Goal: Complete application form: Complete application form

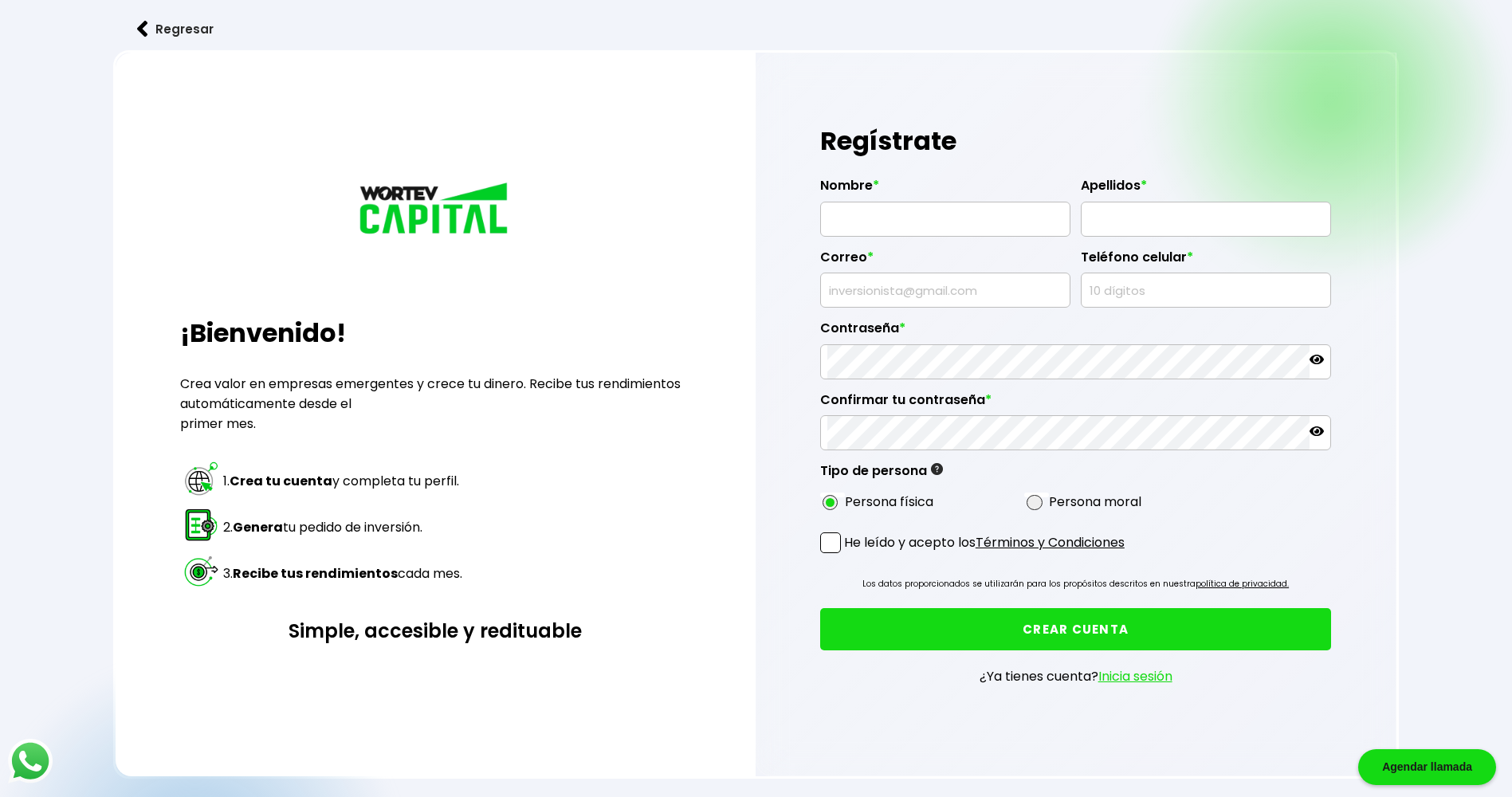
click at [933, 224] on input "text" at bounding box center [945, 219] width 236 height 33
type input "[PERSON_NAME] DE [PERSON_NAME]"
type input "[PERSON_NAME]"
type input "[EMAIL_ADDRESS][DOMAIN_NAME]"
type input "6221031529"
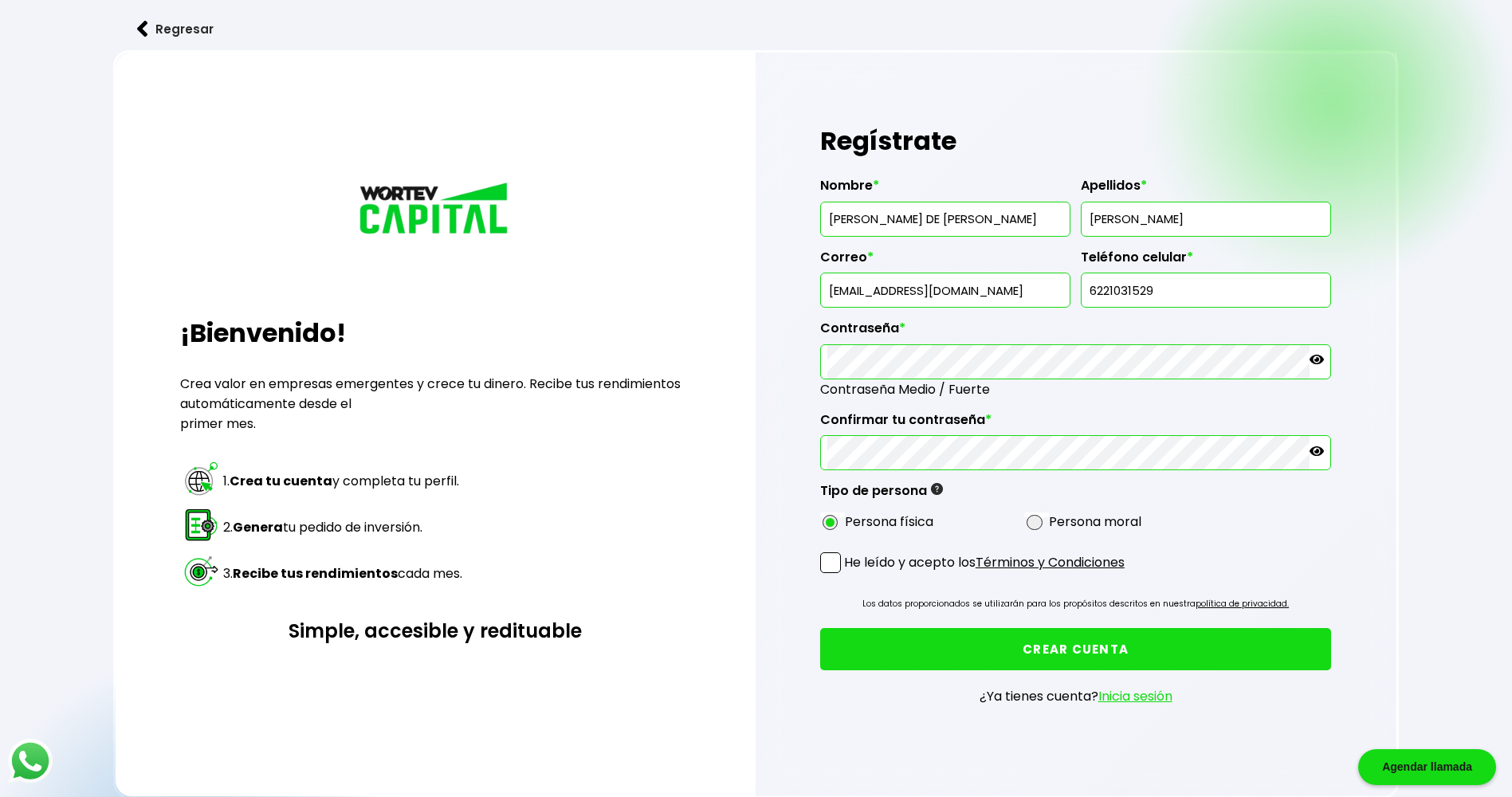
click at [829, 564] on span at bounding box center [830, 562] width 21 height 21
click at [847, 575] on input "He leído y acepto los Términos y Condiciones" at bounding box center [847, 575] width 0 height 0
click at [1047, 650] on button "CREAR CUENTA" at bounding box center [1076, 649] width 512 height 42
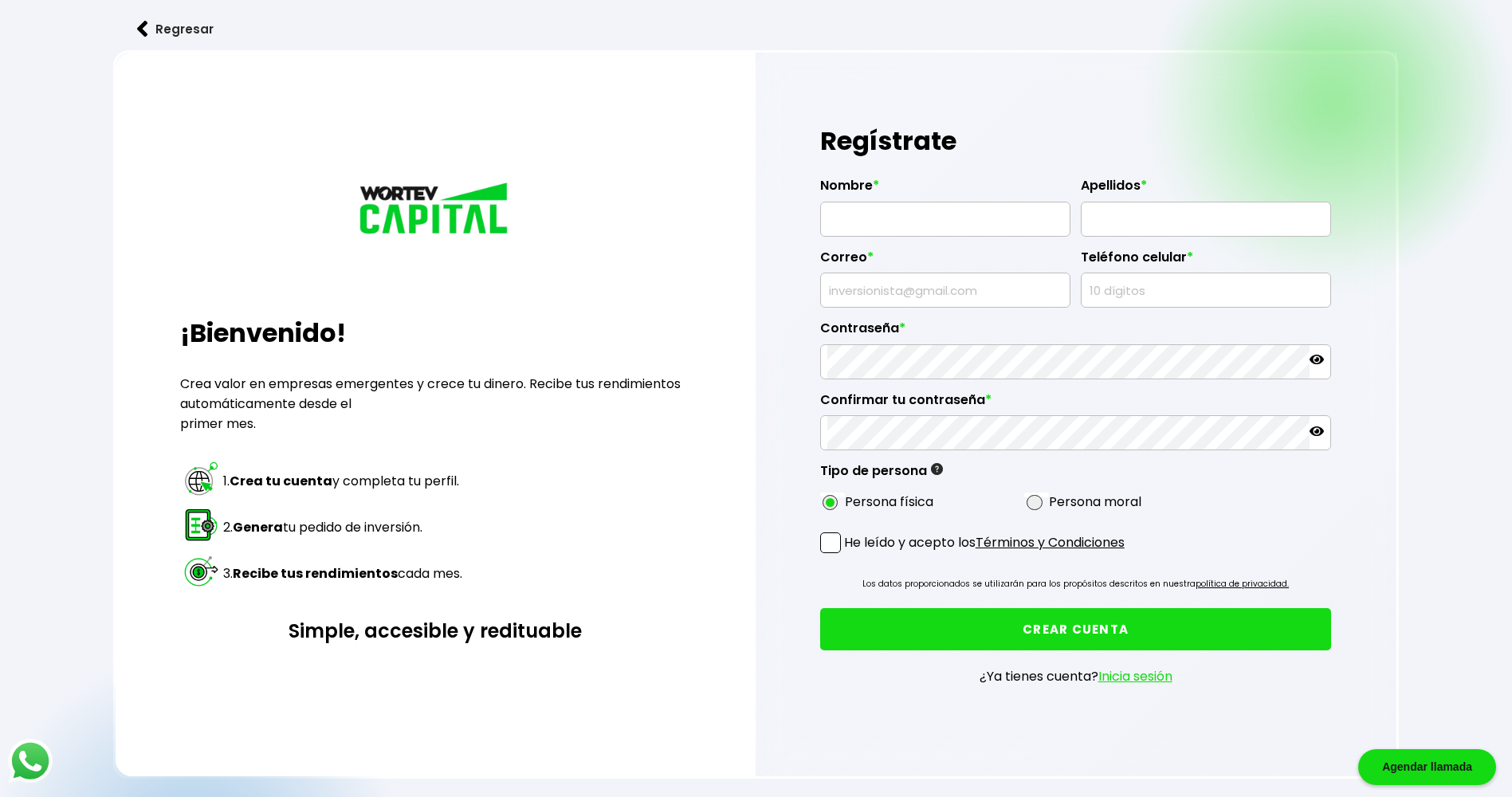
click at [1125, 679] on link "Inicia sesión" at bounding box center [1135, 676] width 74 height 19
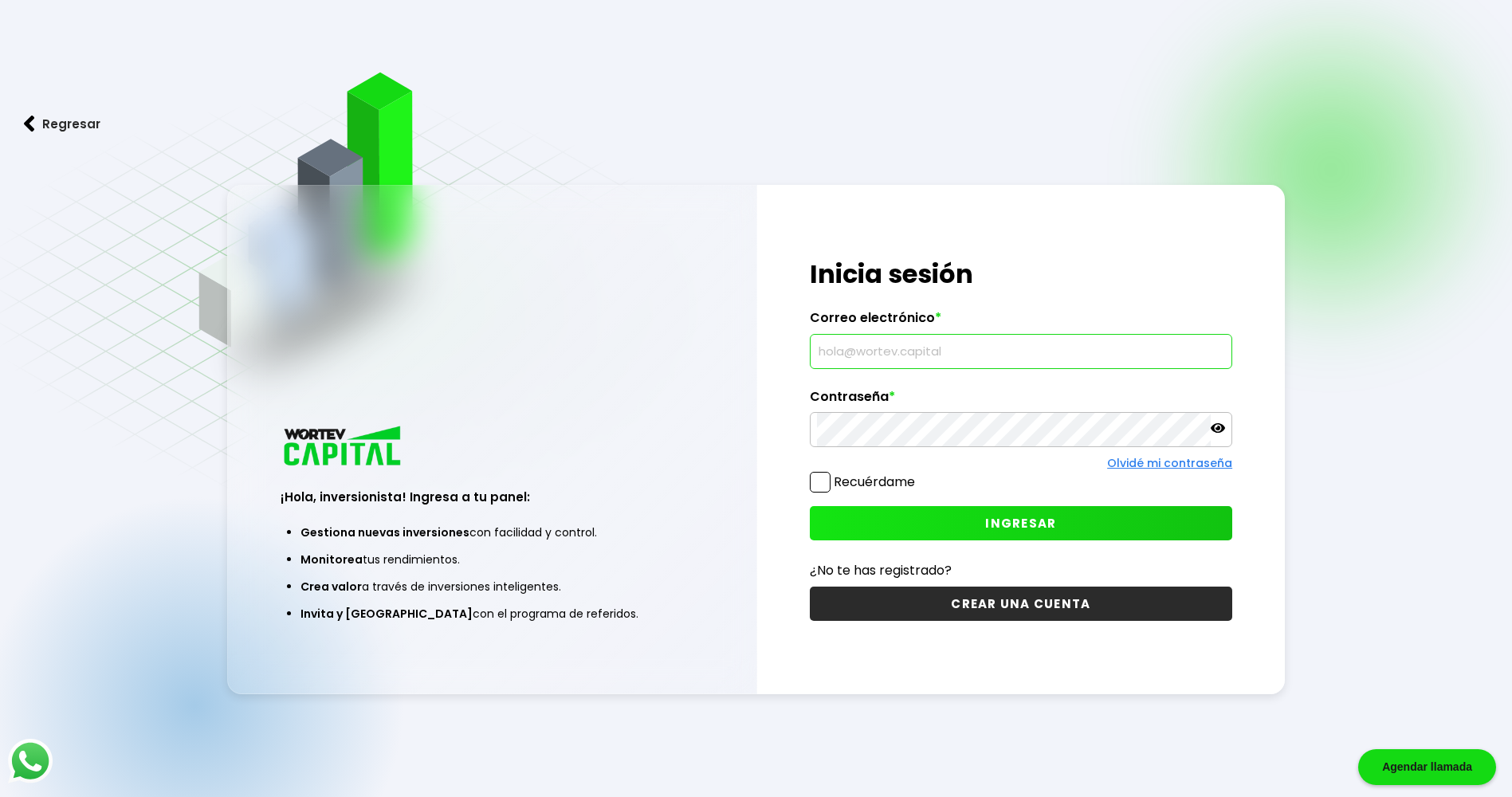
click at [891, 346] on input "text" at bounding box center [1021, 352] width 408 height 33
click at [886, 360] on input "text" at bounding box center [1021, 352] width 408 height 33
type input "[EMAIL_ADDRESS][DOMAIN_NAME]"
click at [1025, 531] on span "INGRESAR" at bounding box center [1021, 523] width 71 height 17
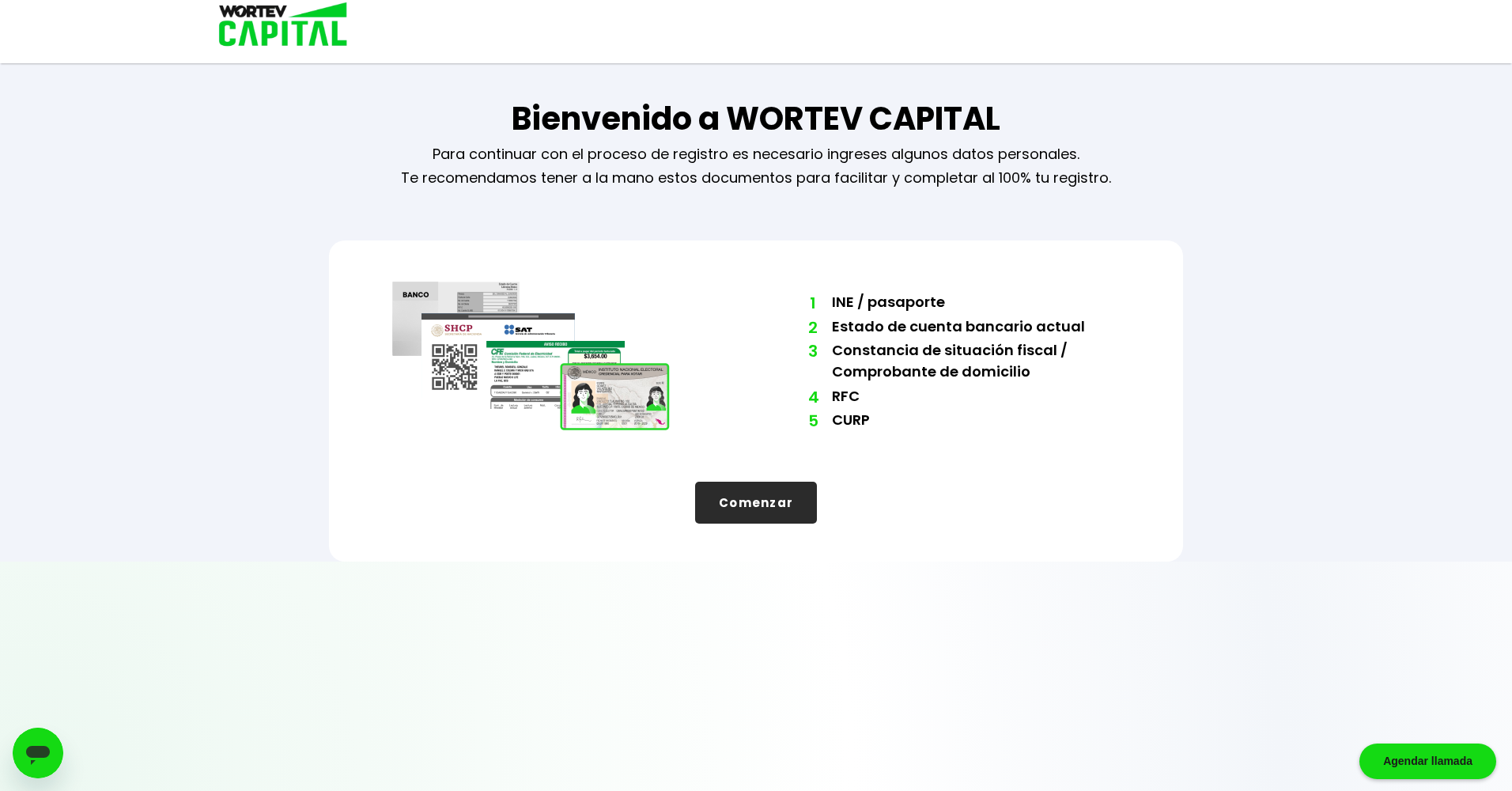
click at [780, 512] on button "Comenzar" at bounding box center [756, 502] width 122 height 42
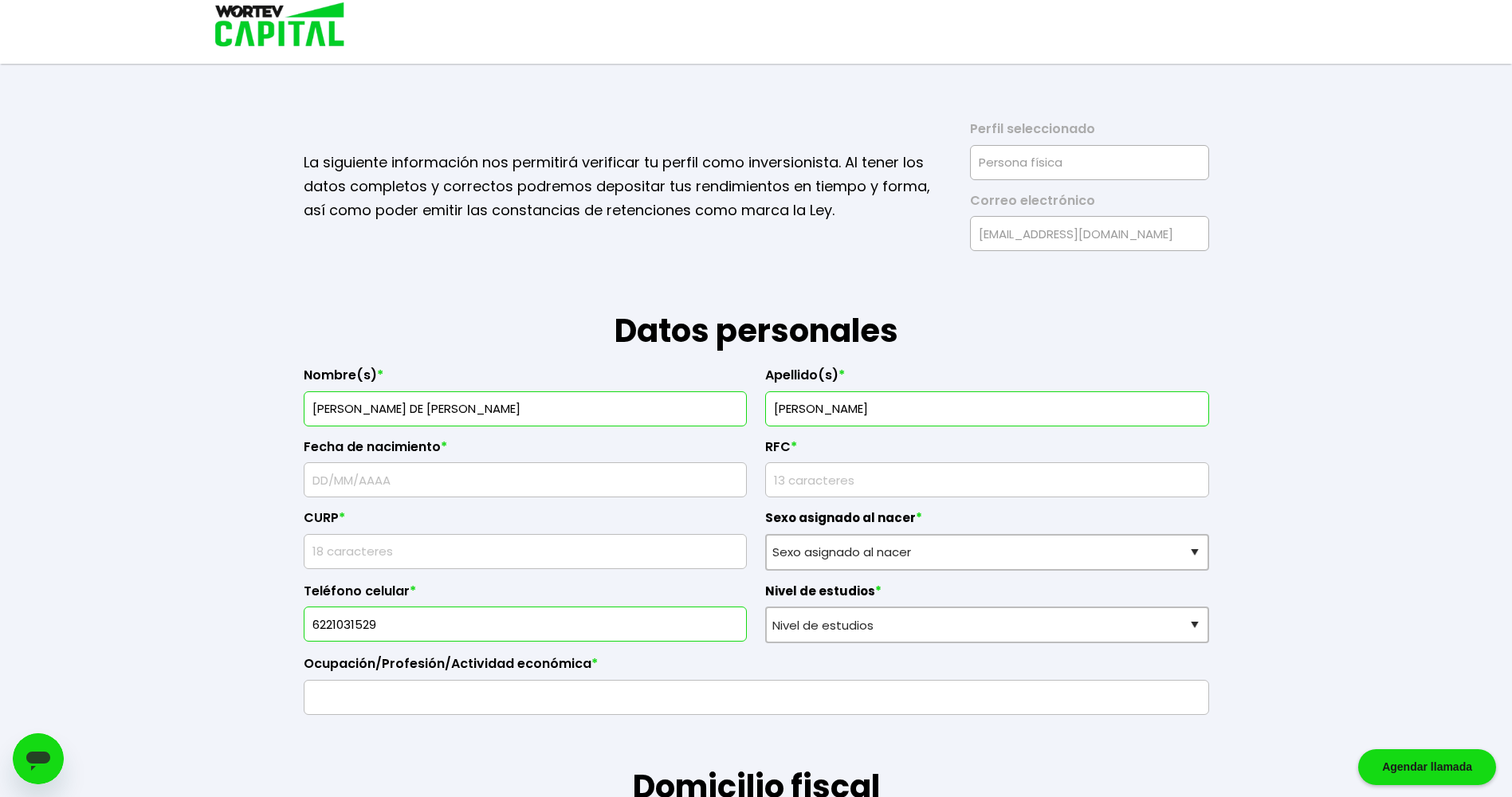
click at [458, 488] on input "text" at bounding box center [525, 480] width 429 height 33
type input "[DATE]"
click at [845, 483] on input "rfc" at bounding box center [986, 480] width 429 height 33
type input "LUMA8811077Q4"
click at [446, 567] on input "text" at bounding box center [525, 551] width 429 height 33
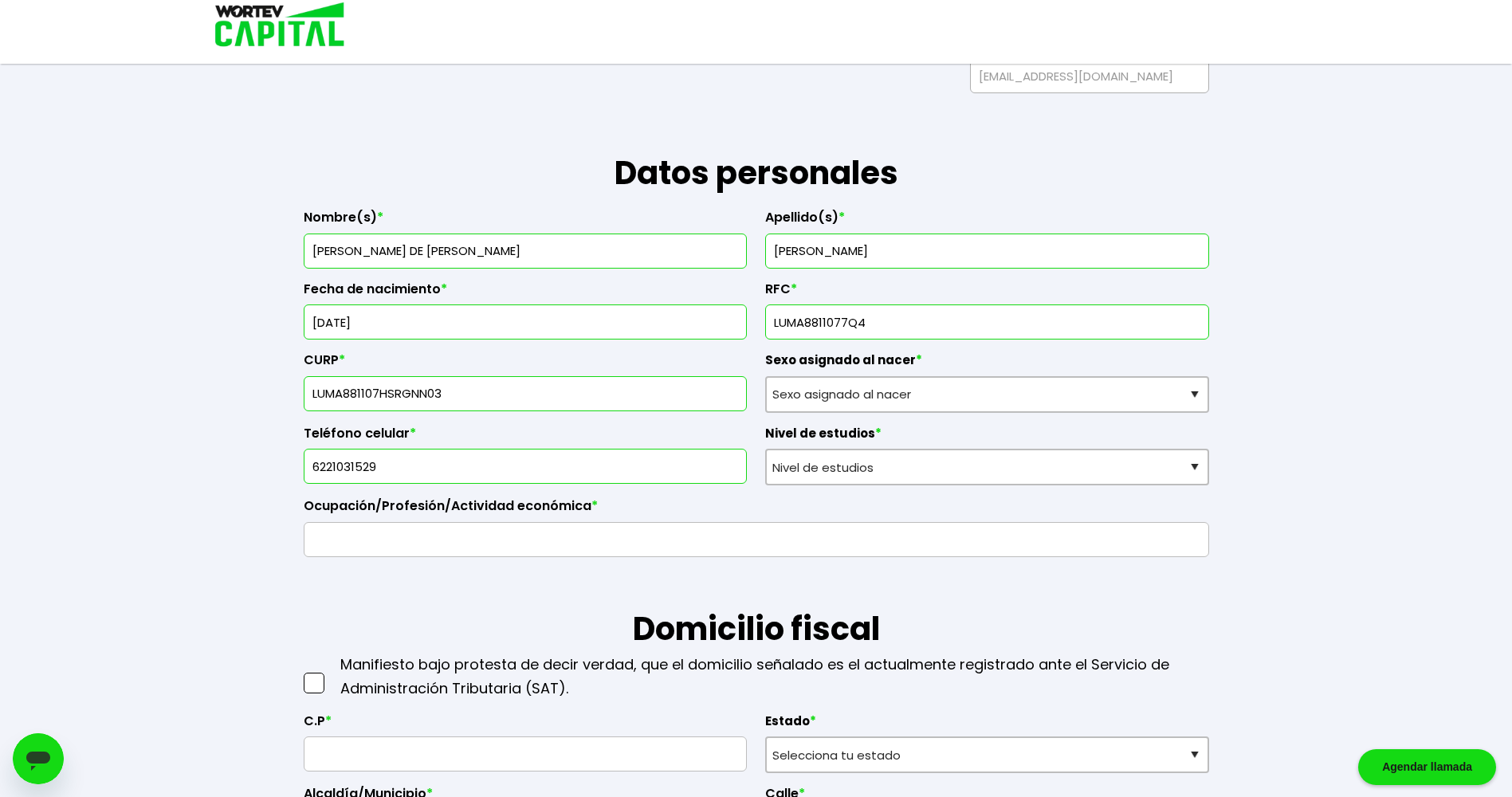
scroll to position [159, 0]
type input "LUMA881107HSRGNN03"
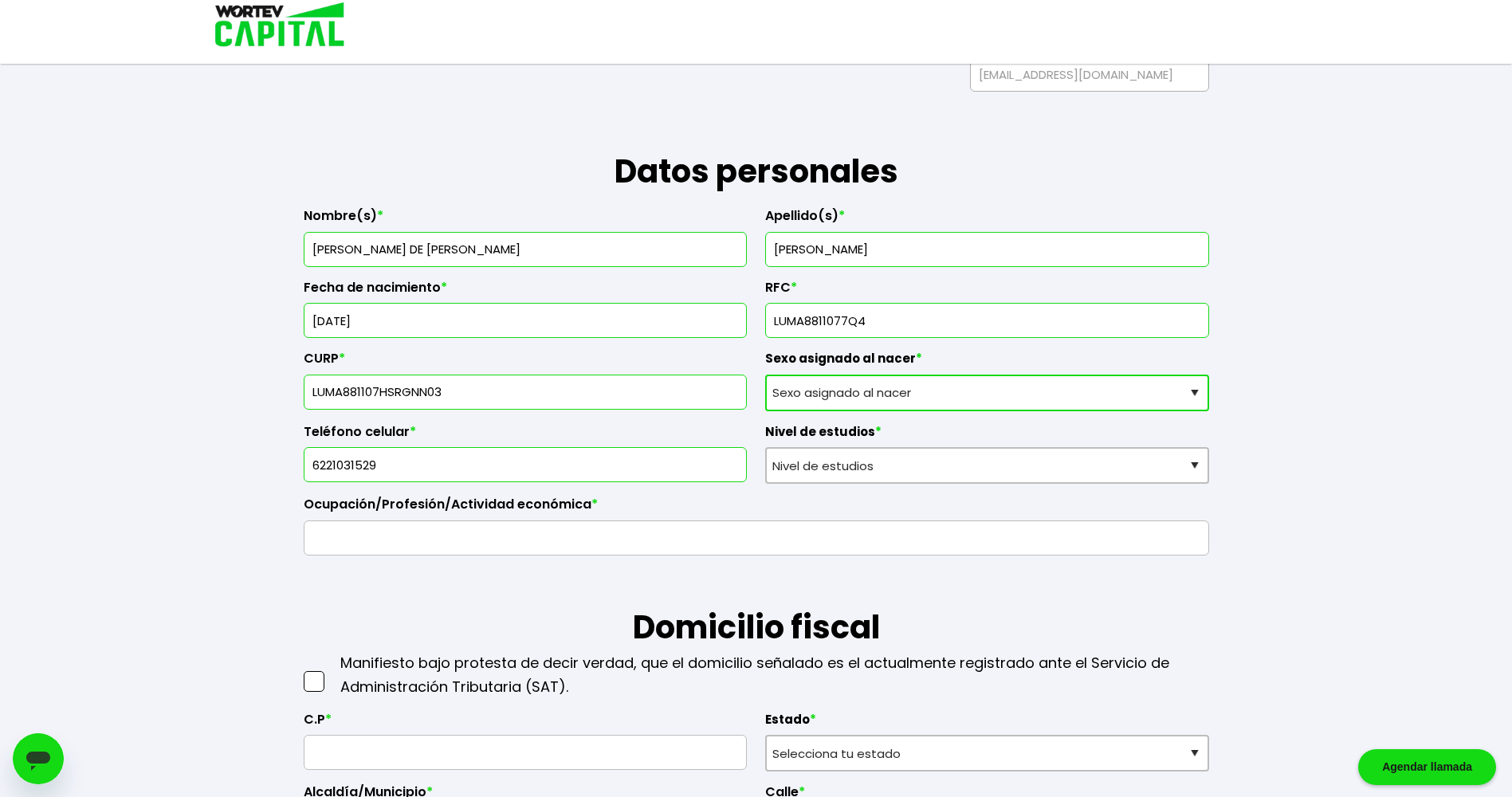
click at [927, 410] on select "Sexo asignado al nacer Hombre Mujer Prefiero no contestar" at bounding box center [987, 392] width 444 height 36
select select "Hombre"
click at [765, 374] on select "Sexo asignado al nacer Hombre Mujer Prefiero no contestar" at bounding box center [987, 392] width 444 height 36
click at [851, 475] on select "Nivel de estudios Primaria Secundaria Bachillerato Licenciatura Posgrado" at bounding box center [987, 465] width 444 height 36
select select "Bachillerato"
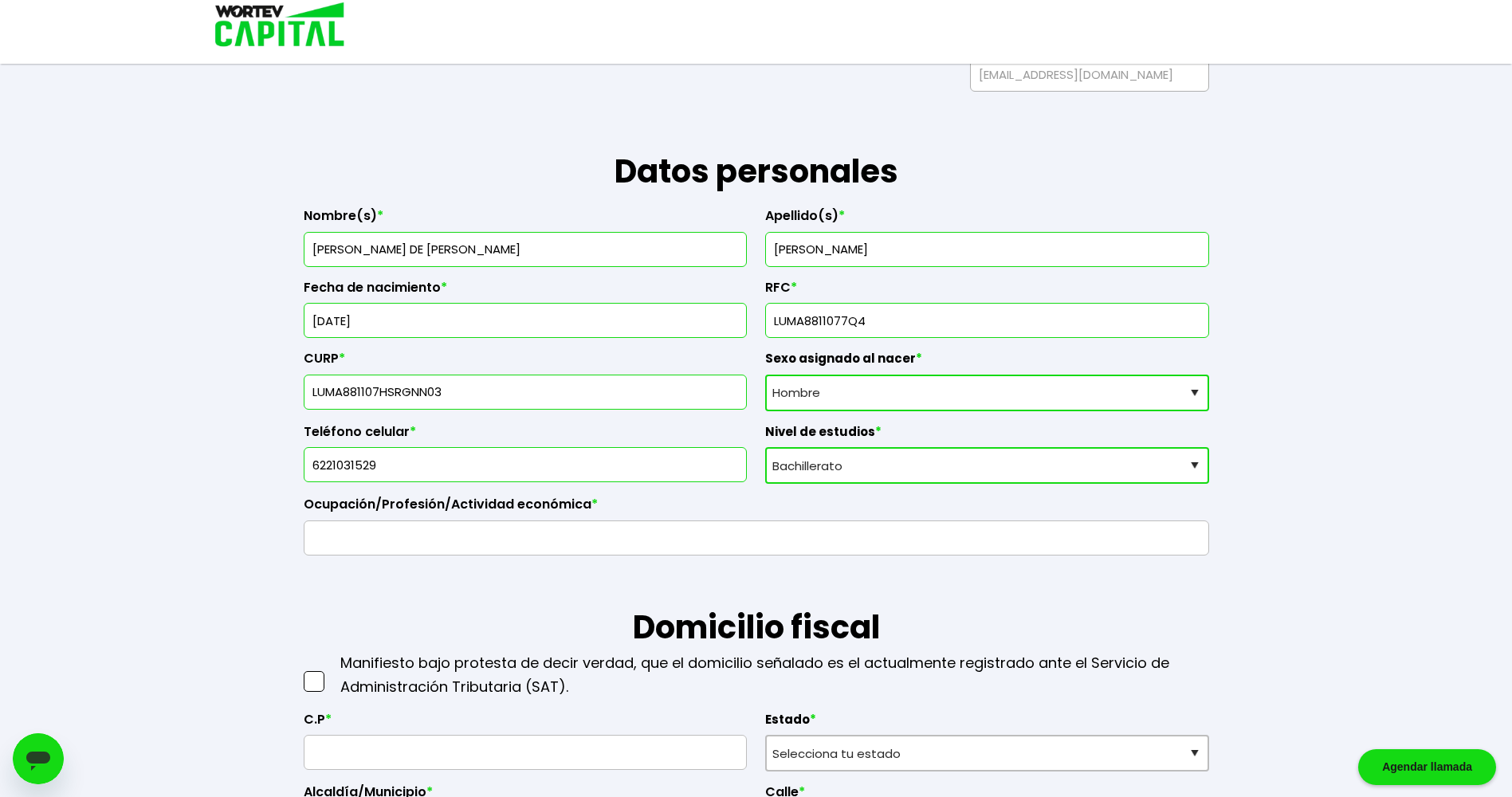
click at [765, 447] on select "Nivel de estudios Primaria Secundaria Bachillerato Licenciatura Posgrado" at bounding box center [987, 465] width 444 height 36
click at [602, 548] on input "text" at bounding box center [756, 539] width 891 height 33
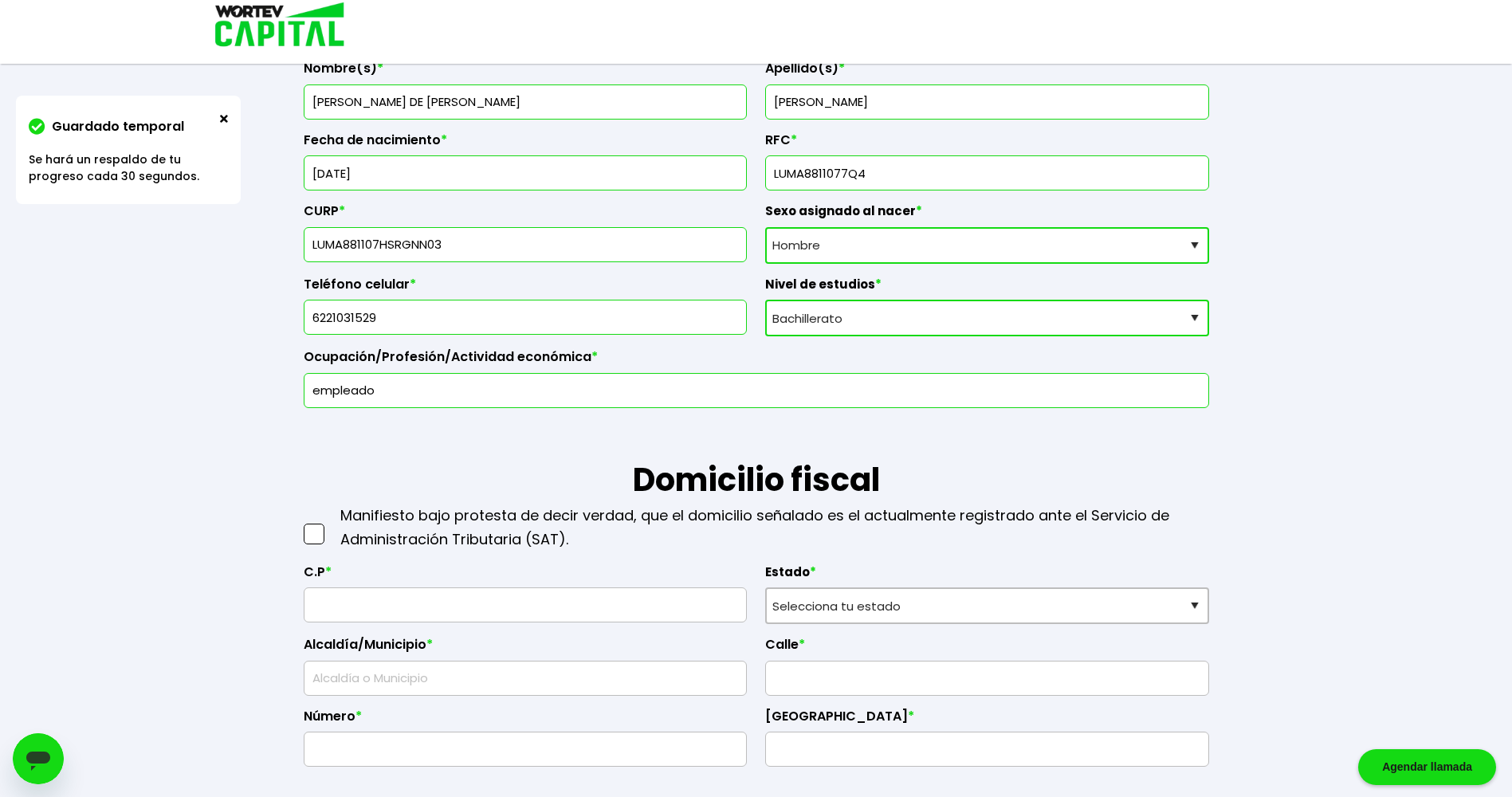
scroll to position [319, 0]
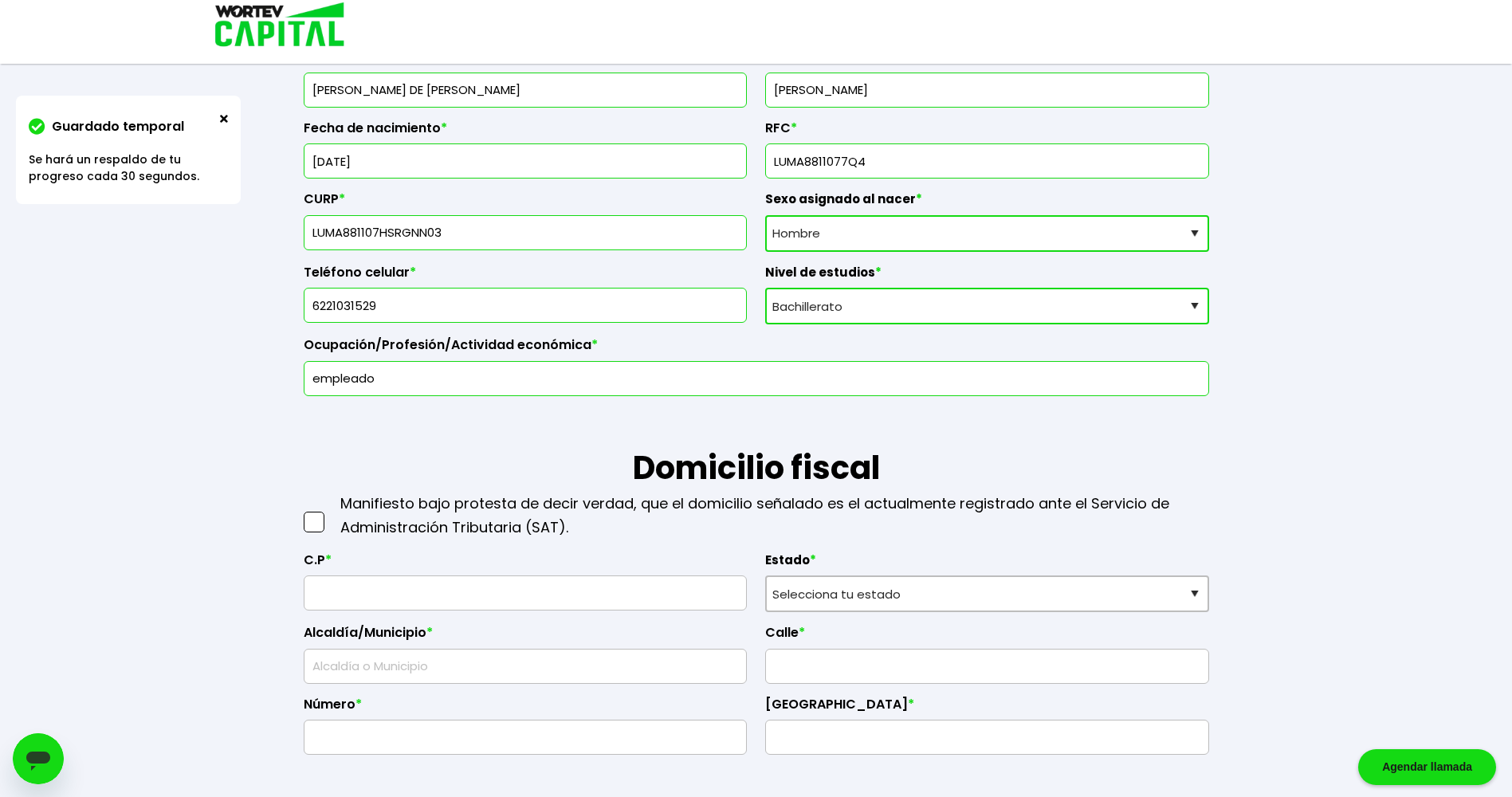
type input "empleado"
click at [308, 529] on span at bounding box center [313, 522] width 21 height 21
click at [331, 514] on input "checkbox" at bounding box center [331, 514] width 0 height 0
click at [338, 598] on input "text" at bounding box center [525, 594] width 429 height 33
type input "85465"
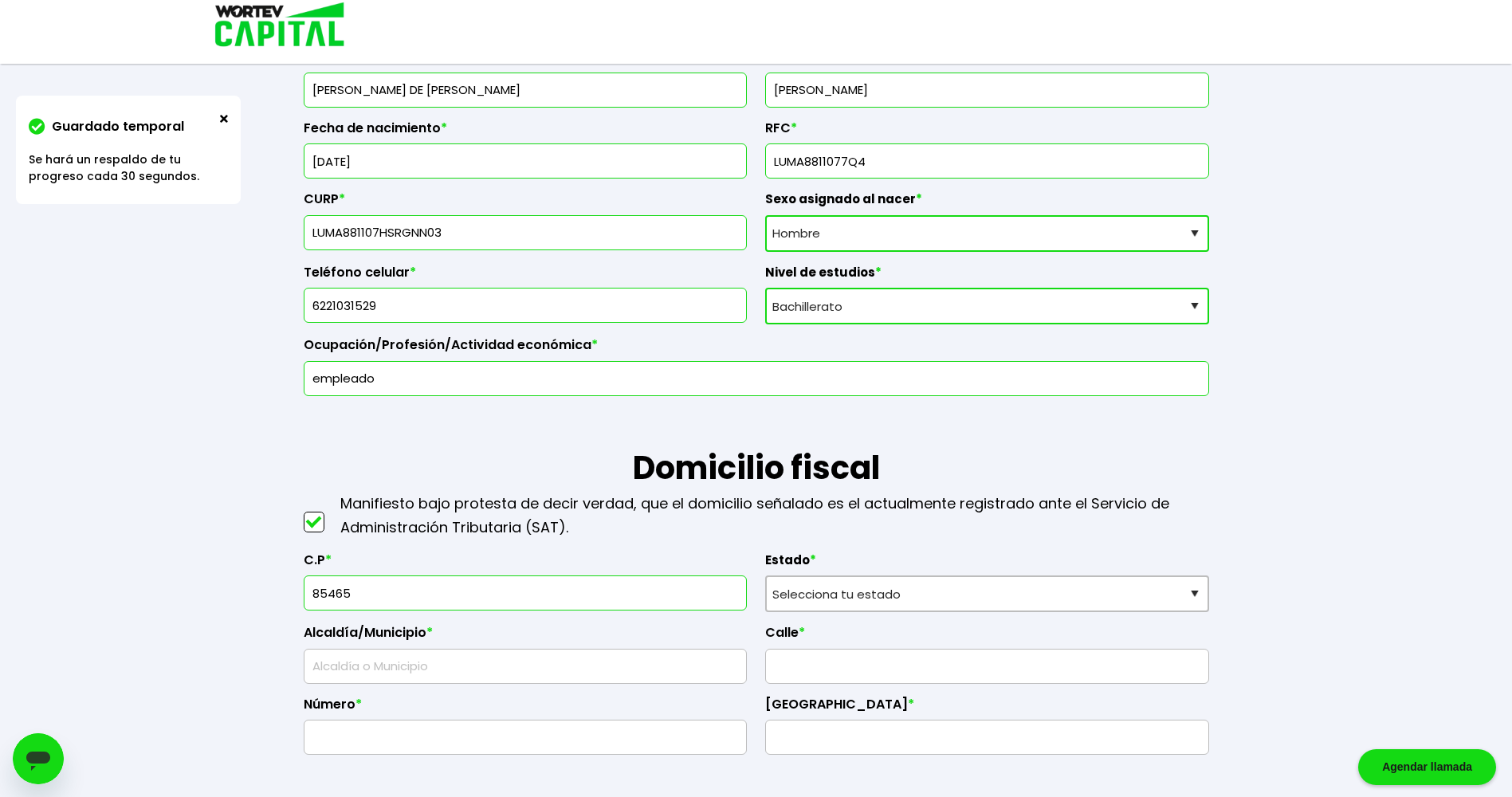
scroll to position [399, 0]
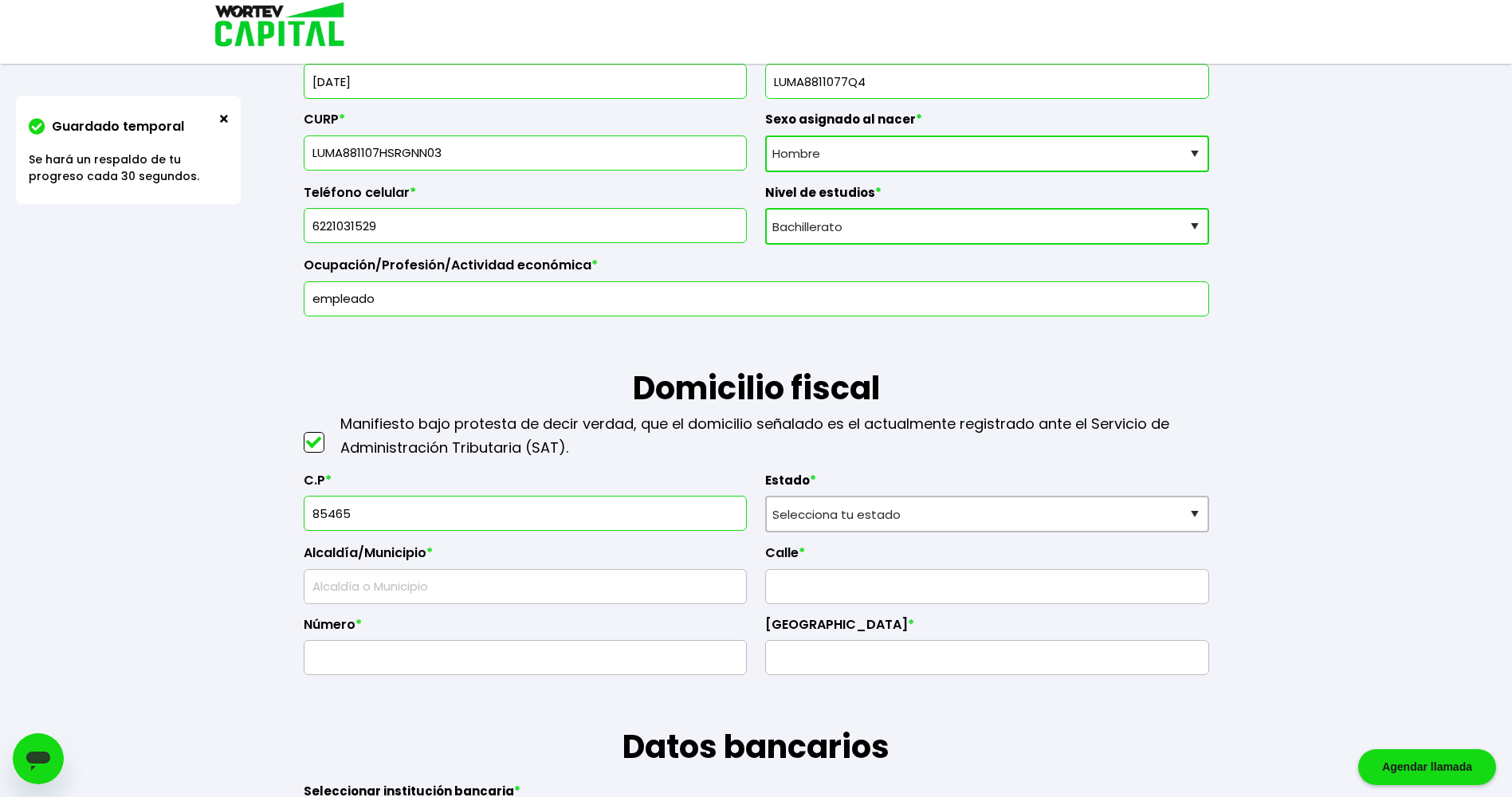
select select "SO"
type input "Guaymas"
type input "Villas [PERSON_NAME]"
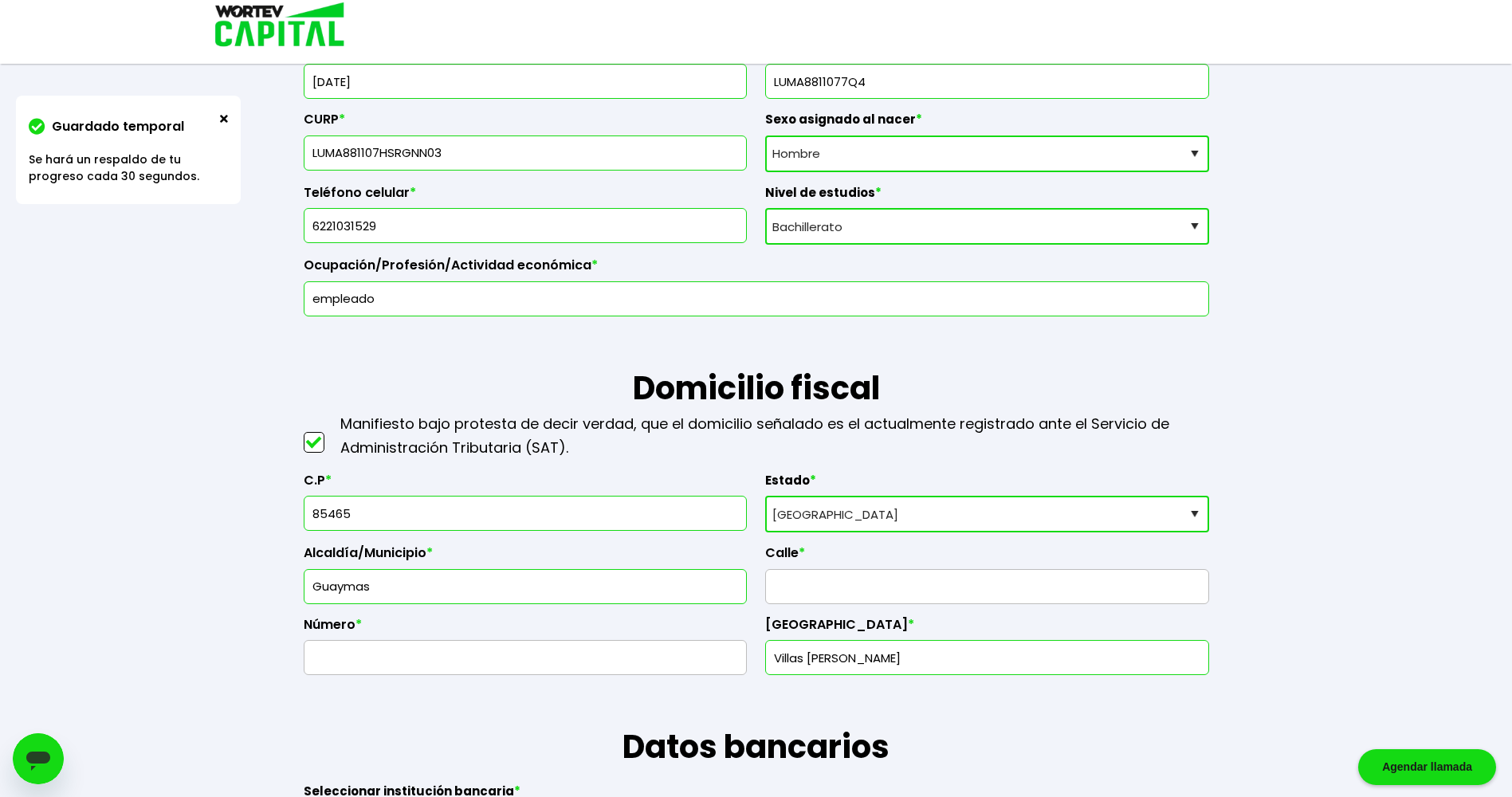
click at [924, 518] on select "Selecciona tu estado [GEOGRAPHIC_DATA] [GEOGRAPHIC_DATA][US_STATE] [GEOGRAPHIC_…" at bounding box center [987, 514] width 444 height 36
click at [914, 518] on select "Selecciona tu estado [GEOGRAPHIC_DATA] [GEOGRAPHIC_DATA][US_STATE] [GEOGRAPHIC_…" at bounding box center [987, 514] width 444 height 36
click at [817, 598] on input "text" at bounding box center [986, 587] width 429 height 33
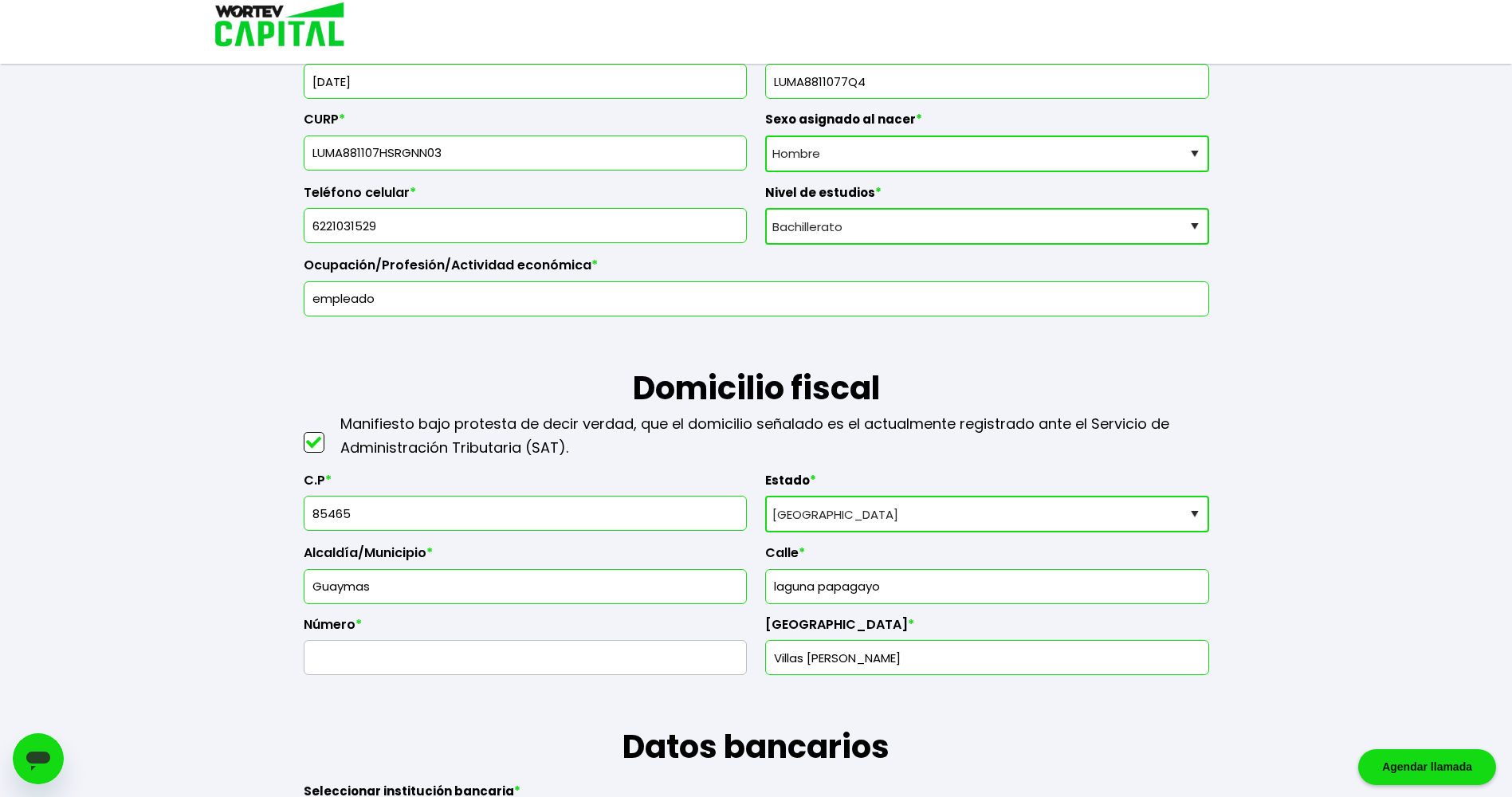
type input "laguna papagayo"
click at [416, 657] on input "text" at bounding box center [525, 657] width 429 height 33
click at [349, 664] on input "159" at bounding box center [525, 657] width 429 height 33
type input "1"
type input "b"
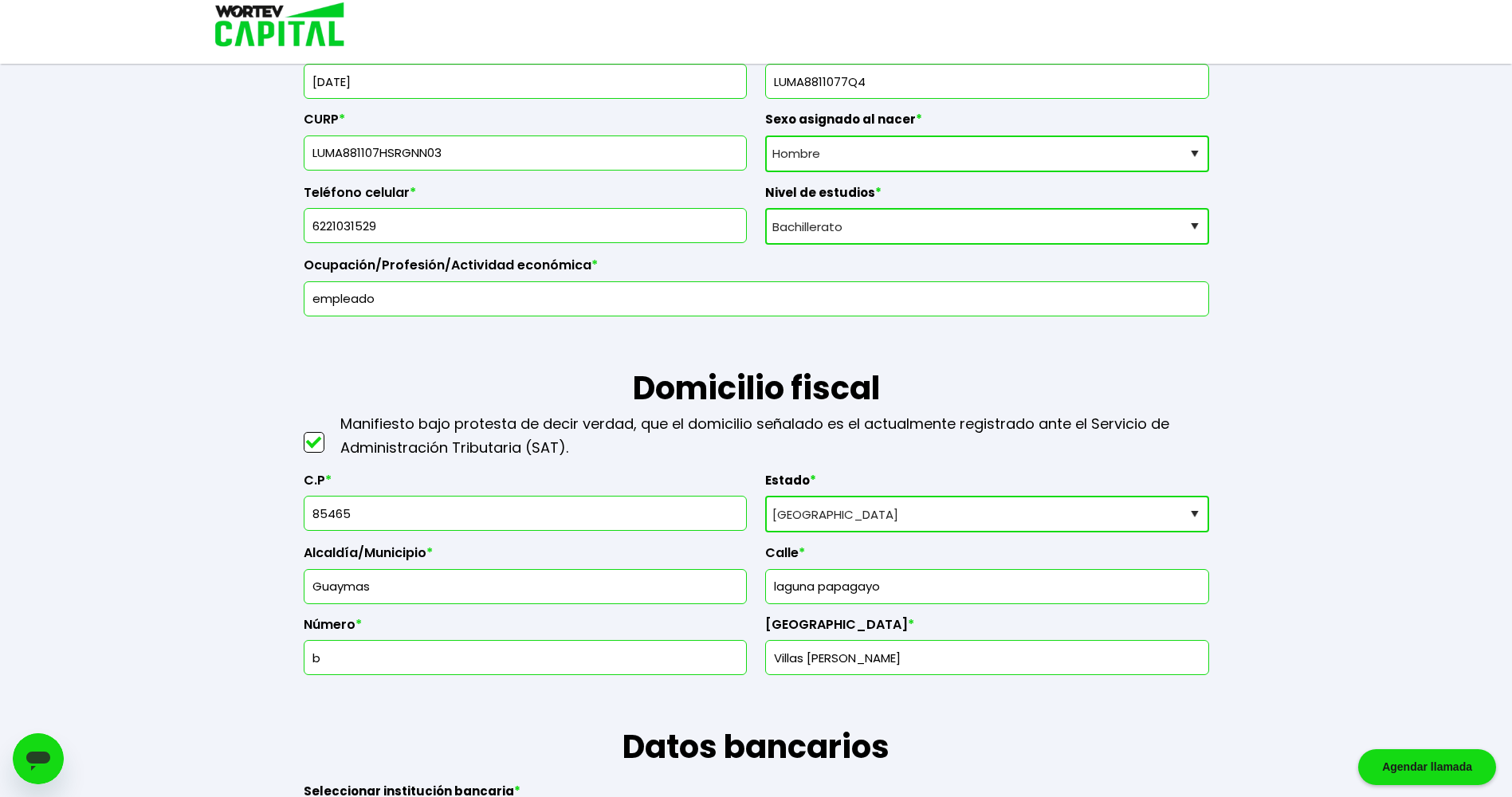
click at [893, 594] on input "laguna papagayo" at bounding box center [986, 587] width 429 height 33
click at [891, 588] on input "laguna papagayo llote 10" at bounding box center [986, 587] width 429 height 33
click at [930, 582] on input "laguna papagayo lote 10" at bounding box center [986, 587] width 429 height 33
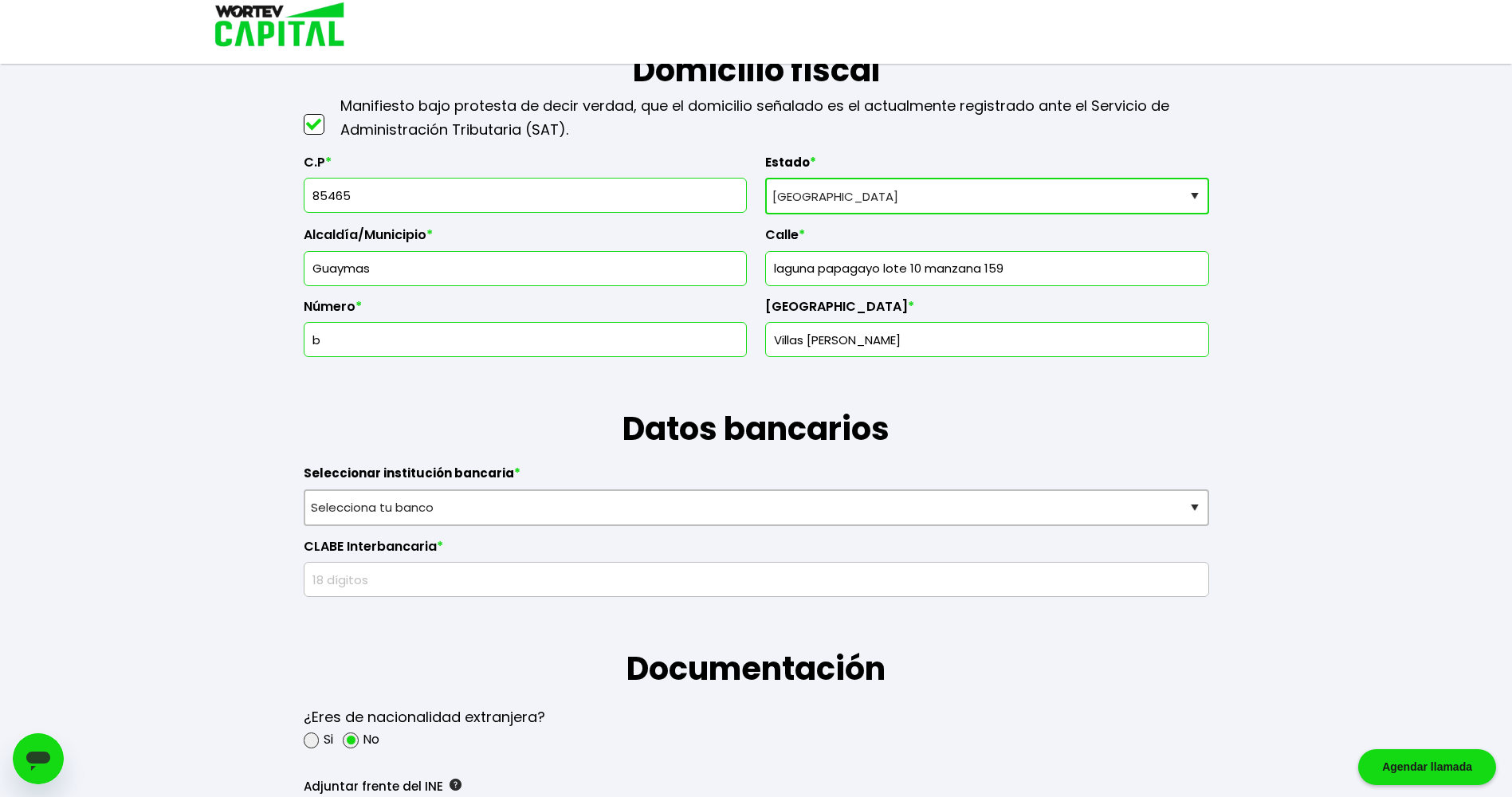
scroll to position [717, 0]
type input "laguna papagayo lote 10 manzana 159"
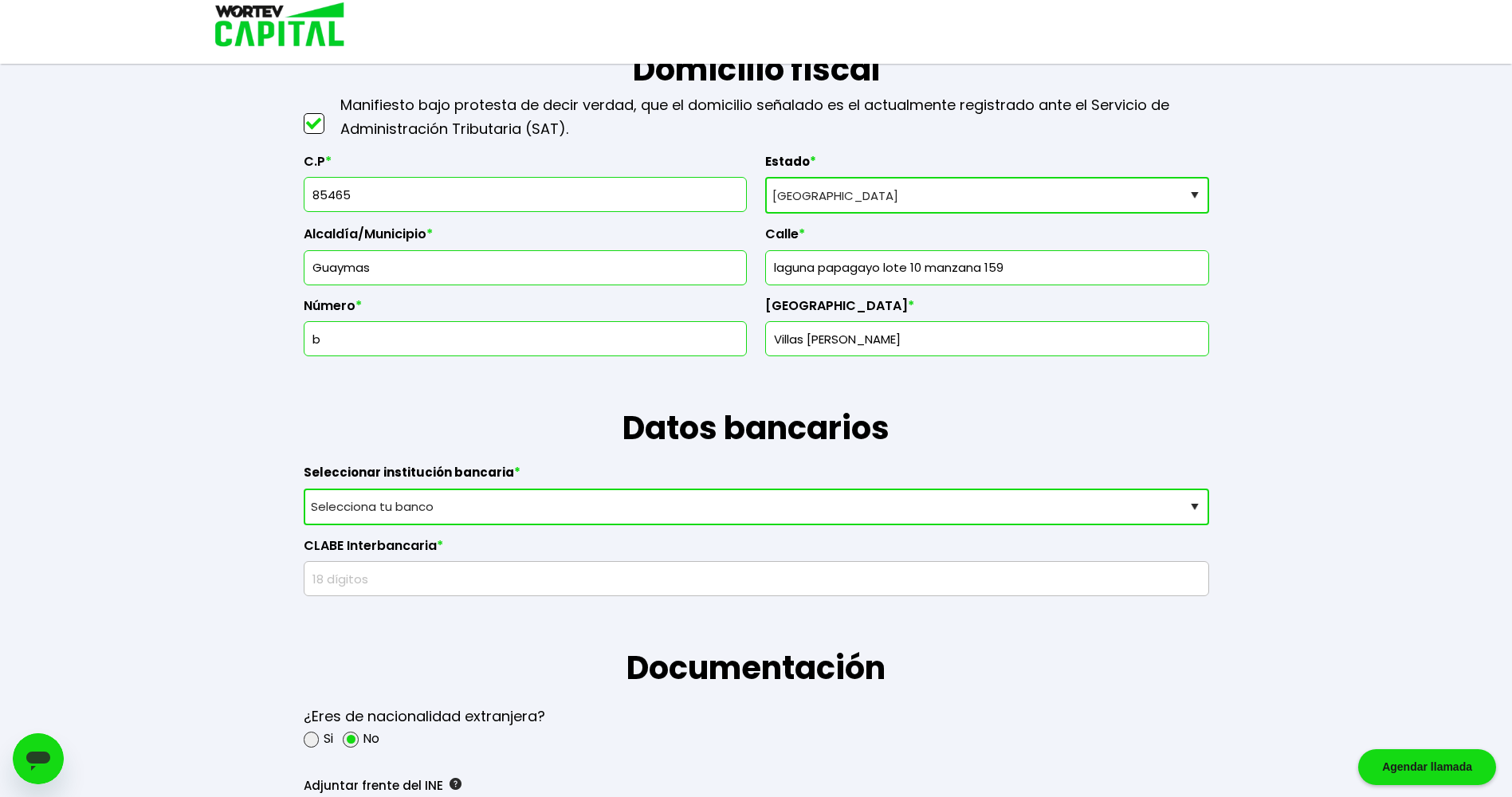
click at [402, 516] on select "Selecciona tu banco ABC Capital Actinver Afirme Albo ASP Banamex Banbajio Banco…" at bounding box center [756, 506] width 906 height 36
select select "HSBC"
click at [304, 488] on select "Selecciona tu banco ABC Capital Actinver Afirme Albo ASP Banamex Banbajio Banco…" at bounding box center [756, 506] width 906 height 36
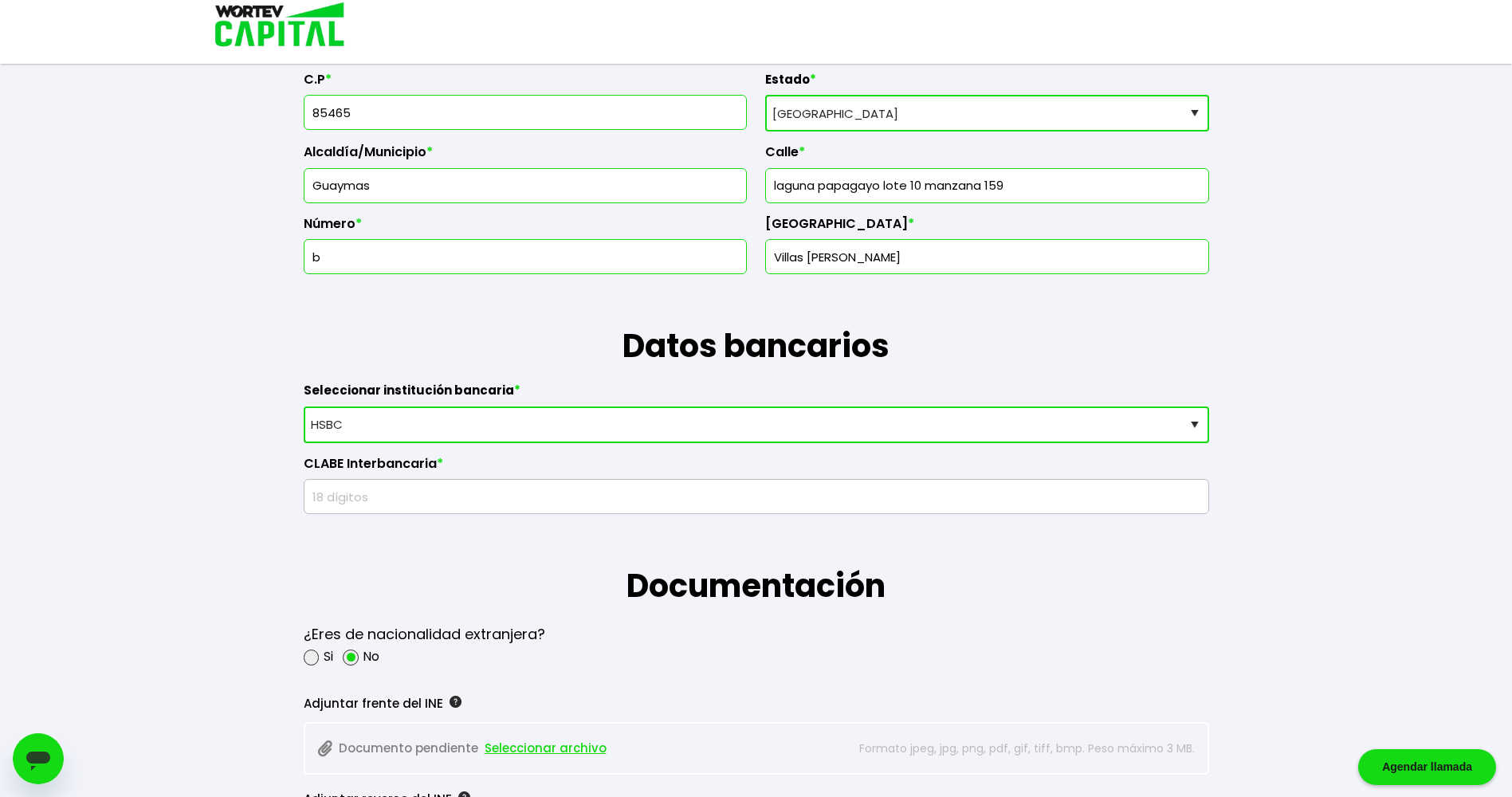
scroll to position [878, 0]
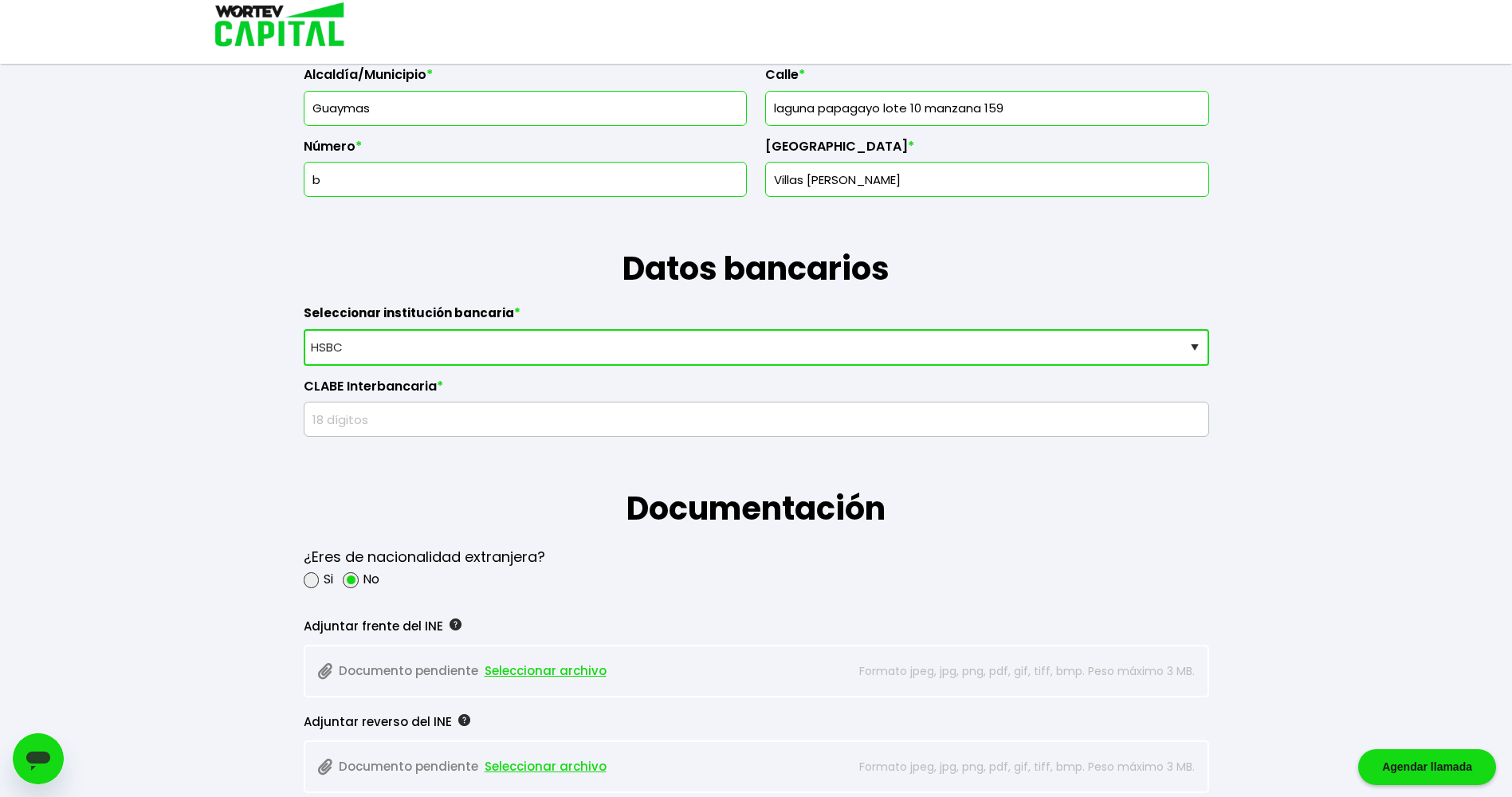
click at [392, 417] on input "text" at bounding box center [756, 420] width 891 height 33
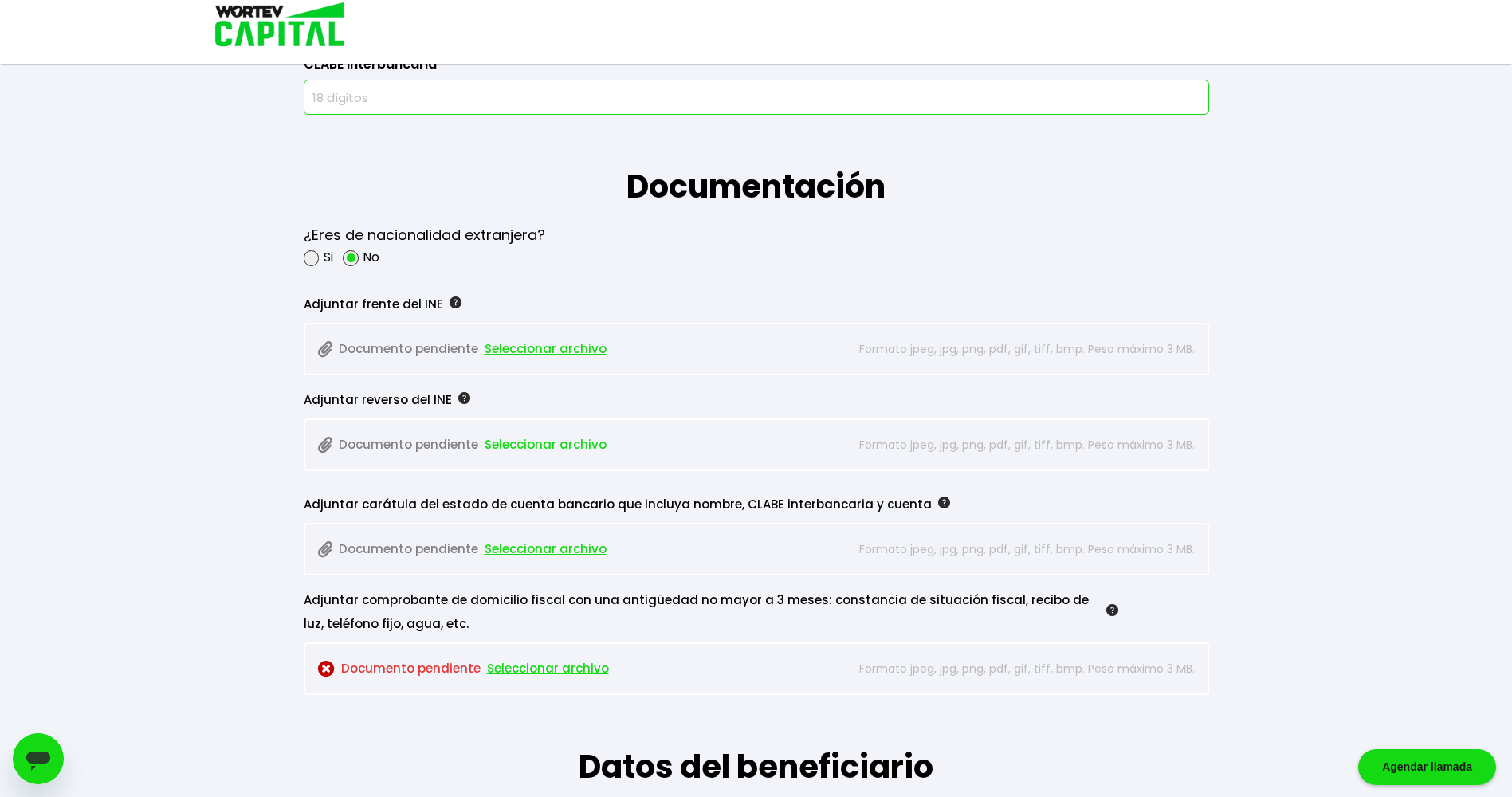
scroll to position [1196, 0]
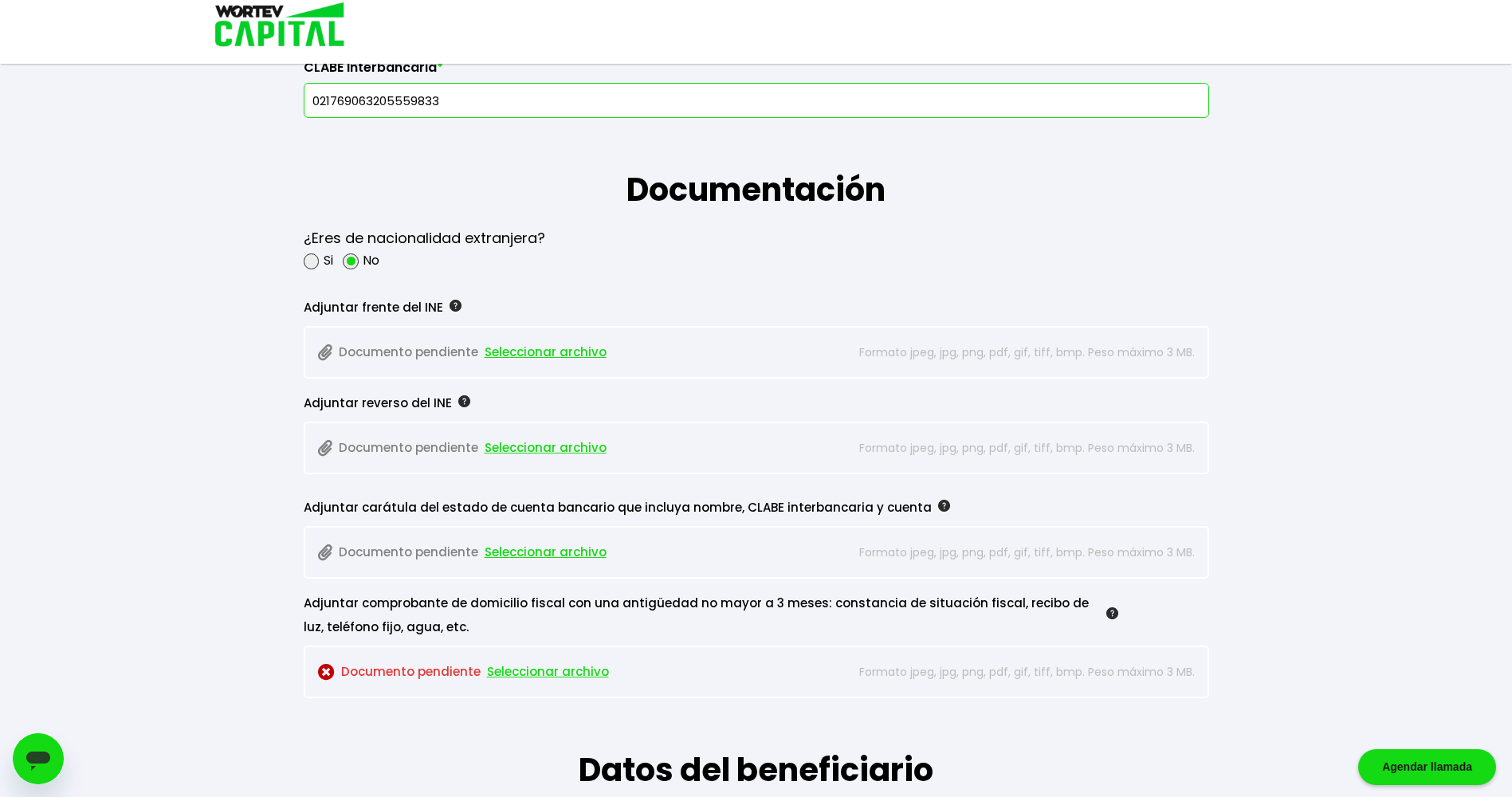
type input "021769063205559833"
click at [418, 359] on p "Documento pendiente Seleccionar archivo" at bounding box center [579, 352] width 522 height 24
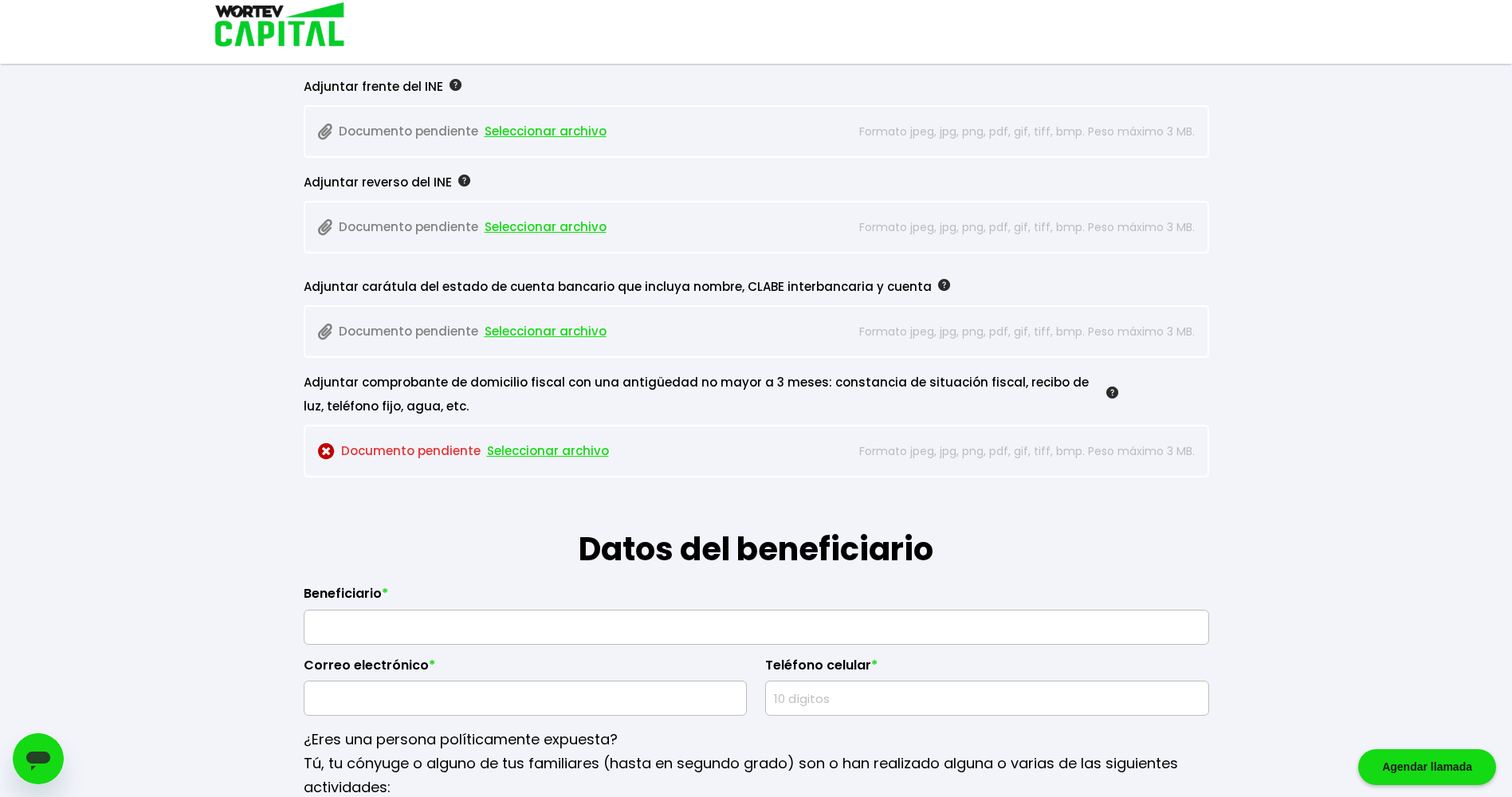
scroll to position [1355, 0]
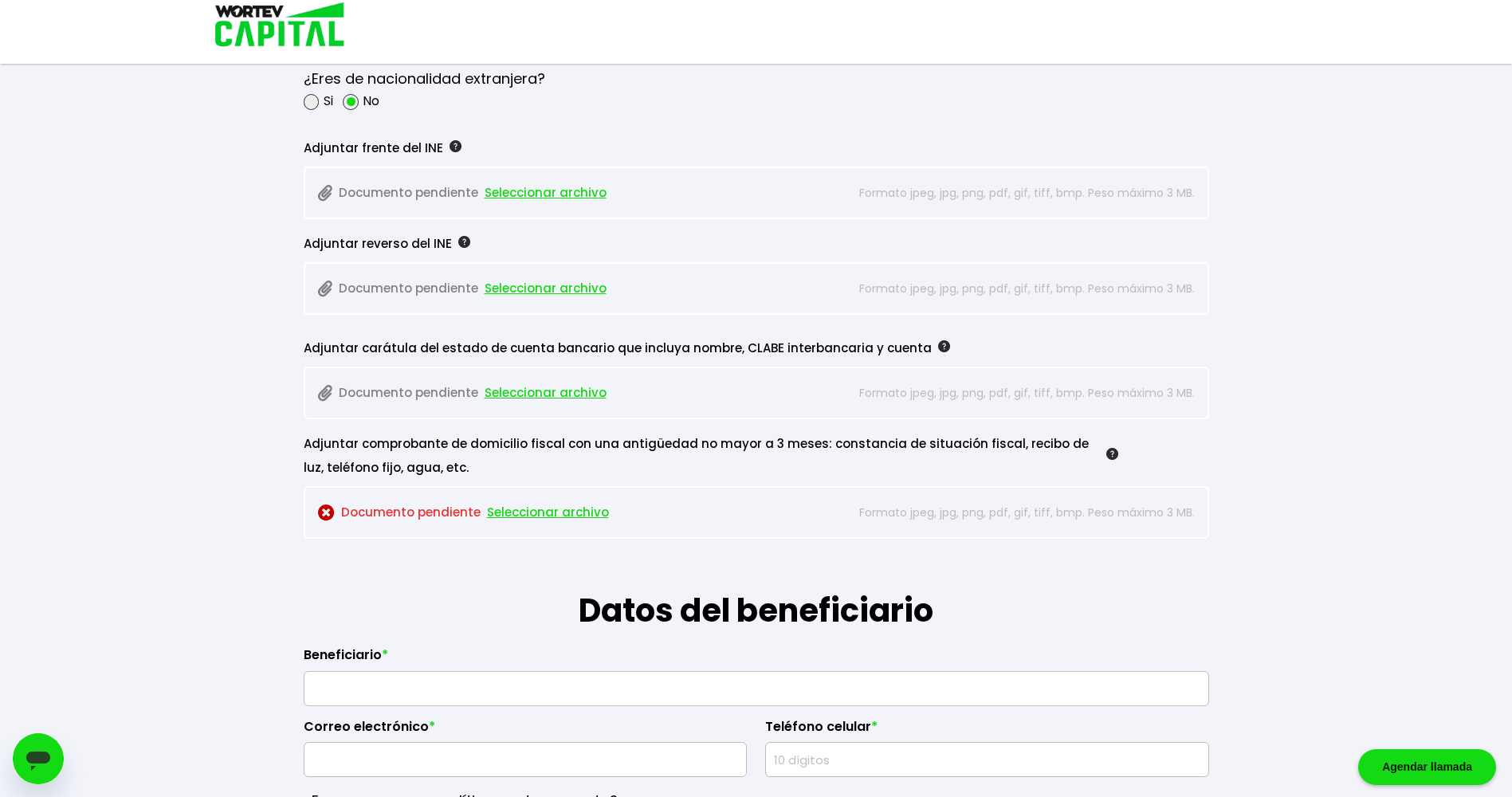
click at [326, 514] on img at bounding box center [326, 513] width 17 height 17
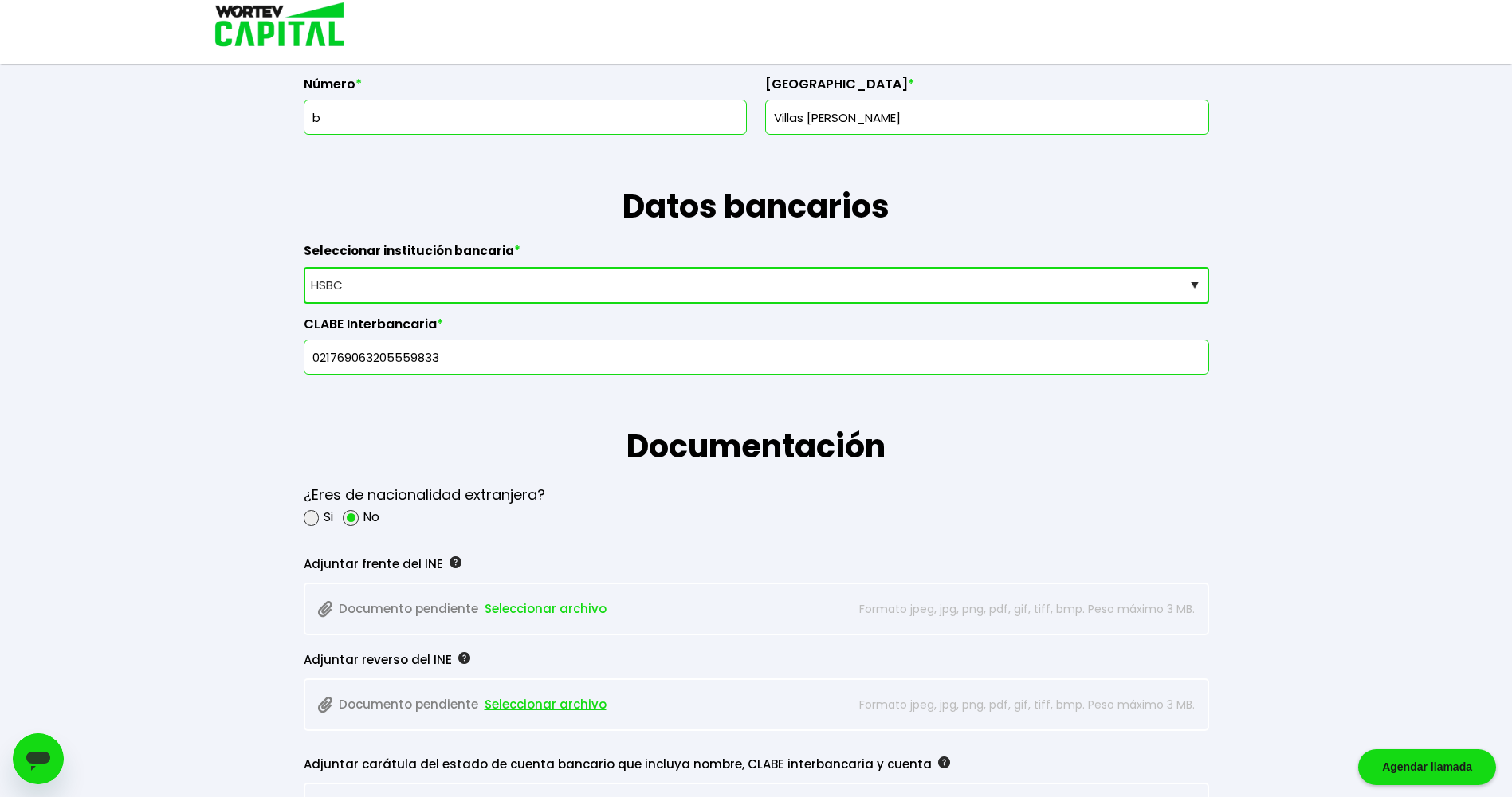
scroll to position [541, 0]
